Goal: Information Seeking & Learning: Learn about a topic

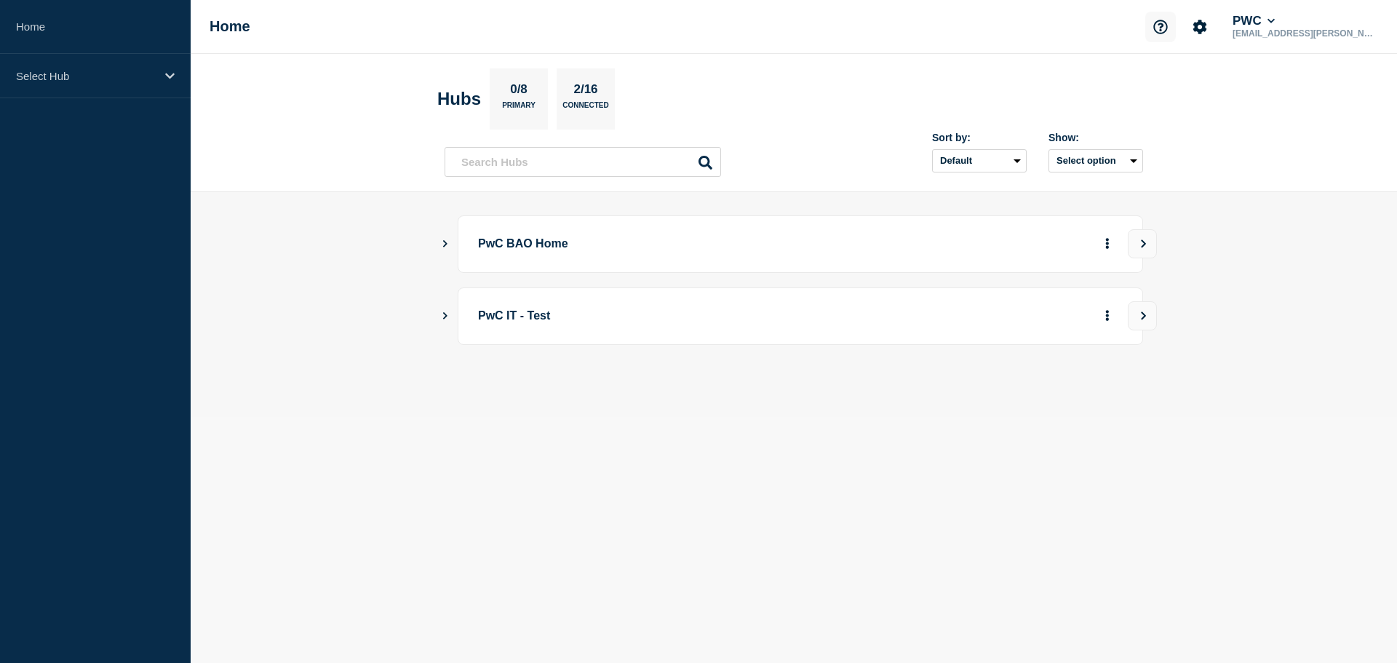
click at [1159, 25] on icon "Support" at bounding box center [1160, 27] width 15 height 15
click at [1155, 106] on link "API Documentation" at bounding box center [1164, 104] width 94 height 12
click at [81, 76] on p "Select Hub" at bounding box center [86, 76] width 140 height 12
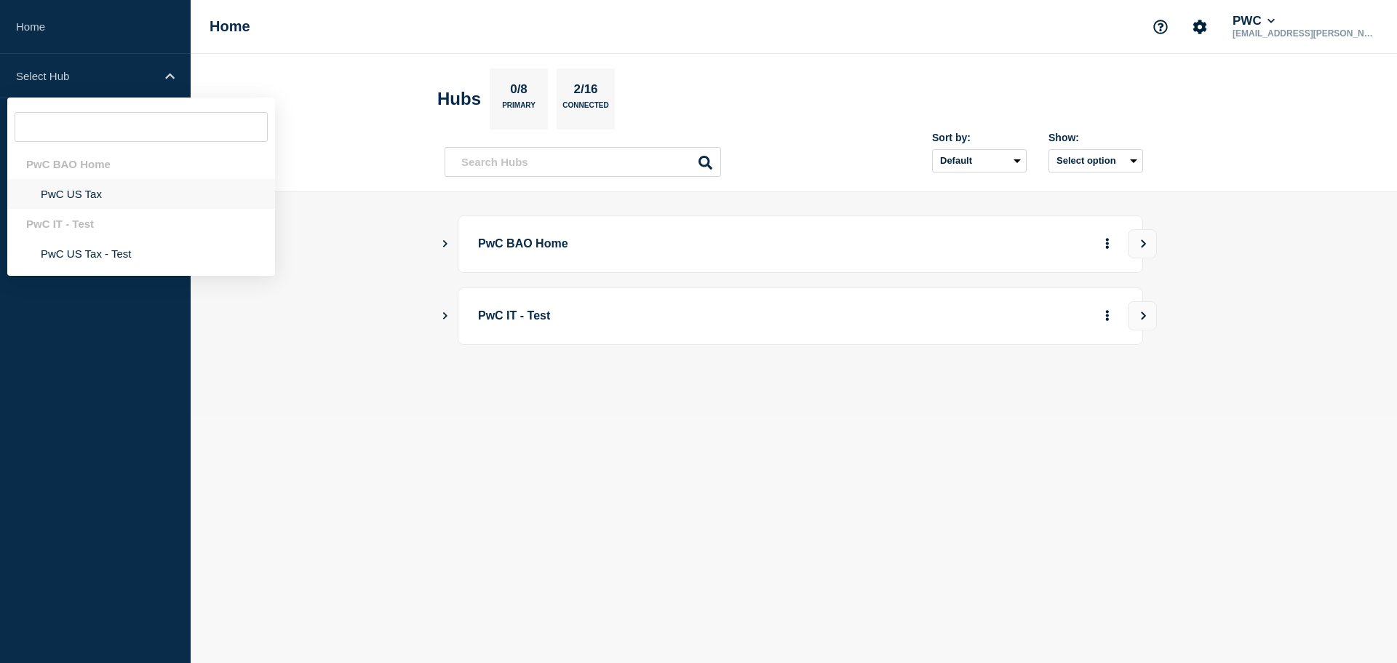
click at [71, 204] on li "PwC US Tax" at bounding box center [141, 194] width 268 height 30
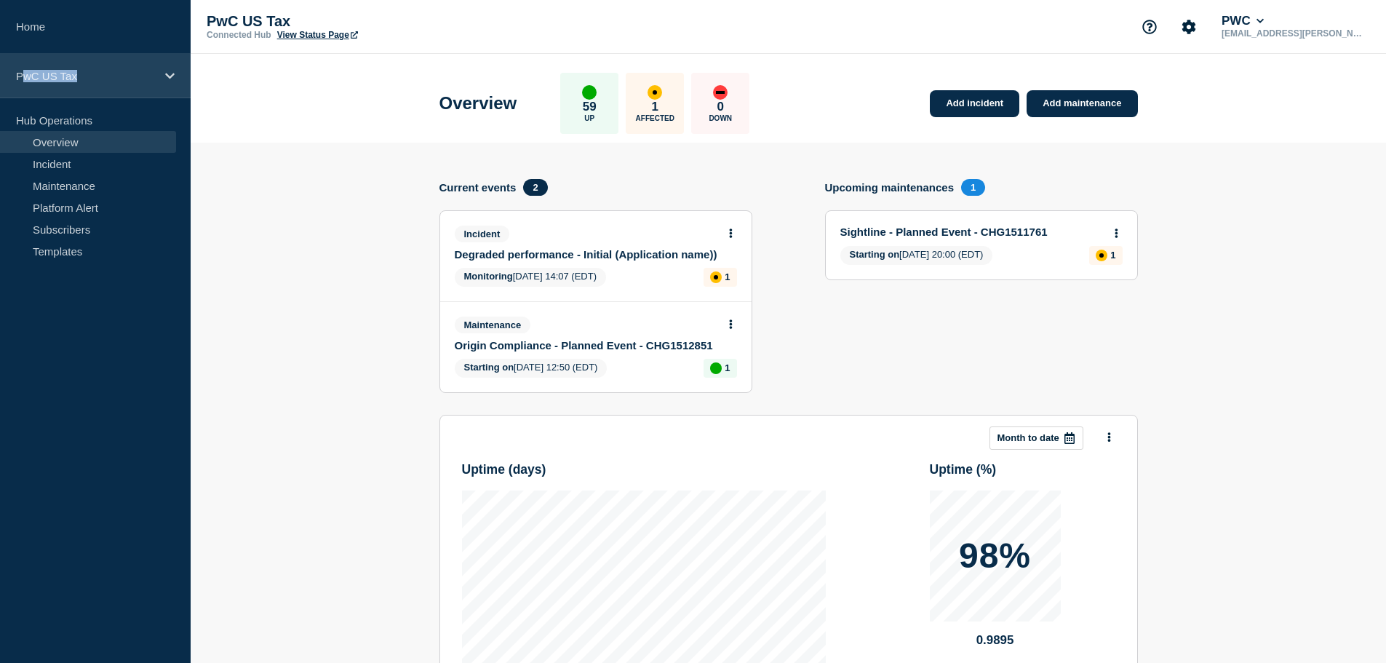
drag, startPoint x: 84, startPoint y: 76, endPoint x: 22, endPoint y: 76, distance: 61.8
click at [22, 76] on p "PwC US Tax" at bounding box center [86, 76] width 140 height 12
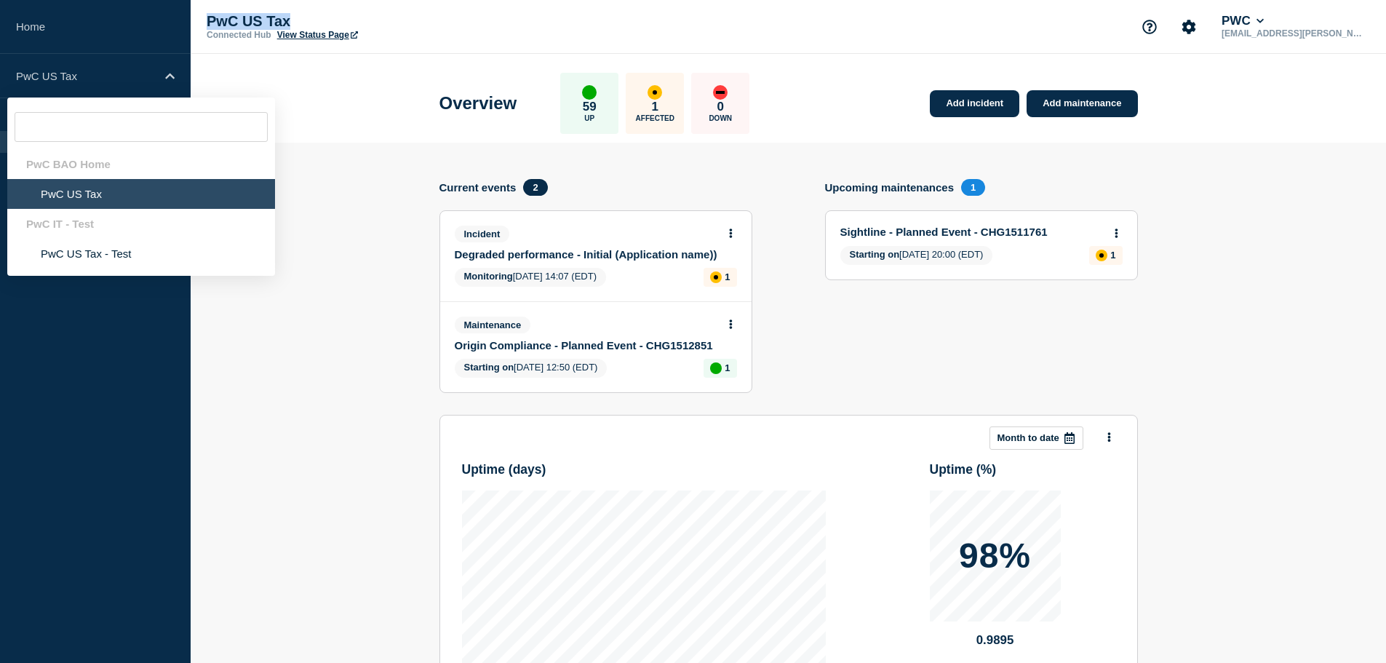
drag, startPoint x: 308, startPoint y: 18, endPoint x: 196, endPoint y: 22, distance: 112.8
click at [196, 20] on div "PwC US Tax Connected Hub View Status Page PWC [EMAIL_ADDRESS][PERSON_NAME][PERS…" at bounding box center [788, 27] width 1195 height 54
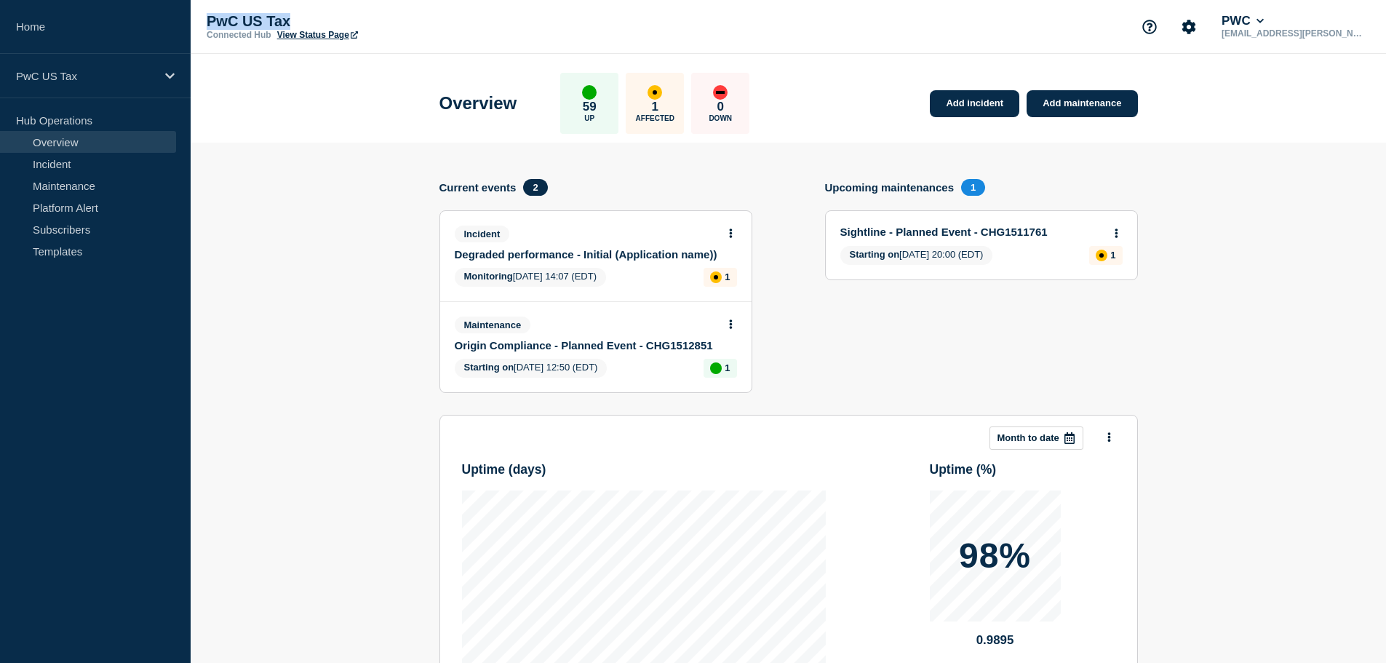
copy p "PwC US Tax"
